Goal: Understand site structure: Understand site structure

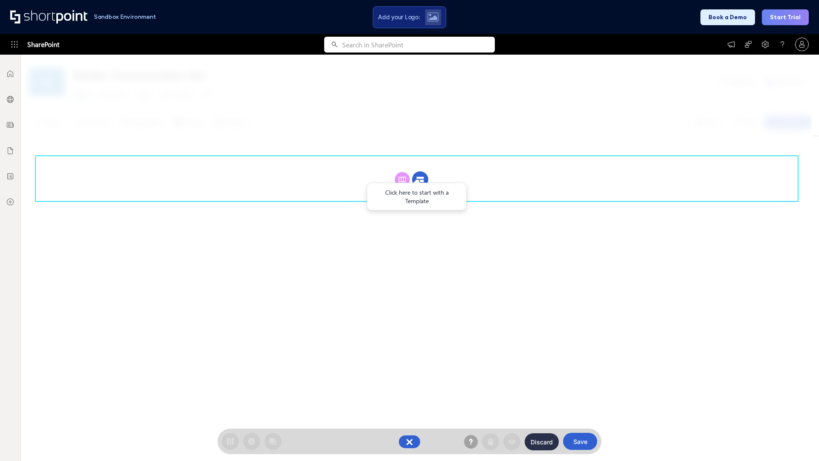
click at [420, 179] on circle at bounding box center [420, 180] width 16 height 16
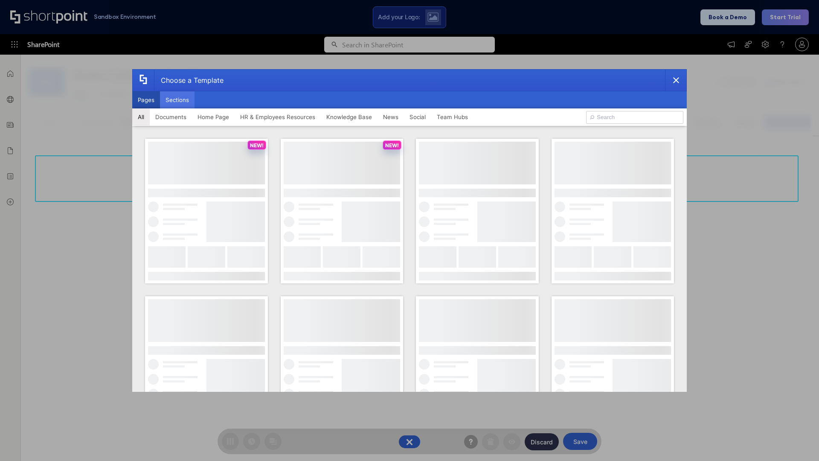
click at [177, 100] on button "Sections" at bounding box center [177, 99] width 35 height 17
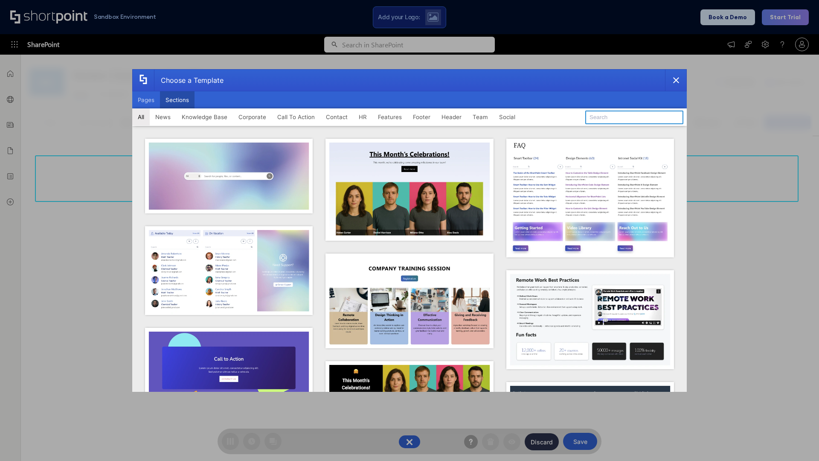
type input "Header 2"
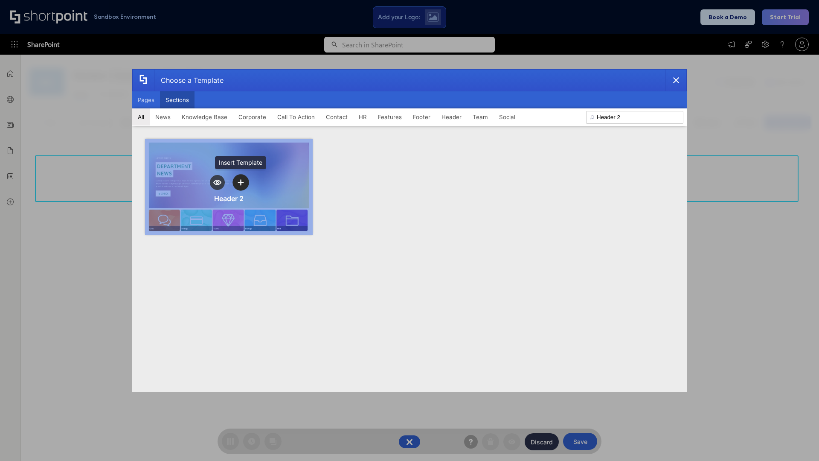
click at [241, 182] on icon "template selector" at bounding box center [241, 182] width 6 height 6
